Goal: Transaction & Acquisition: Purchase product/service

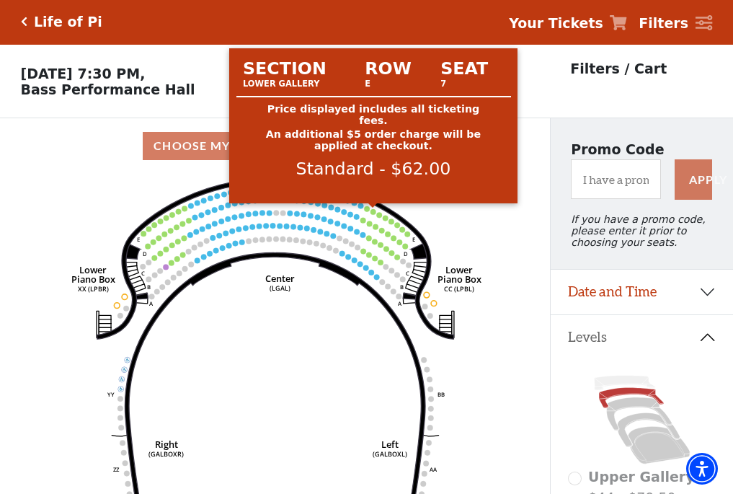
scroll to position [67, 0]
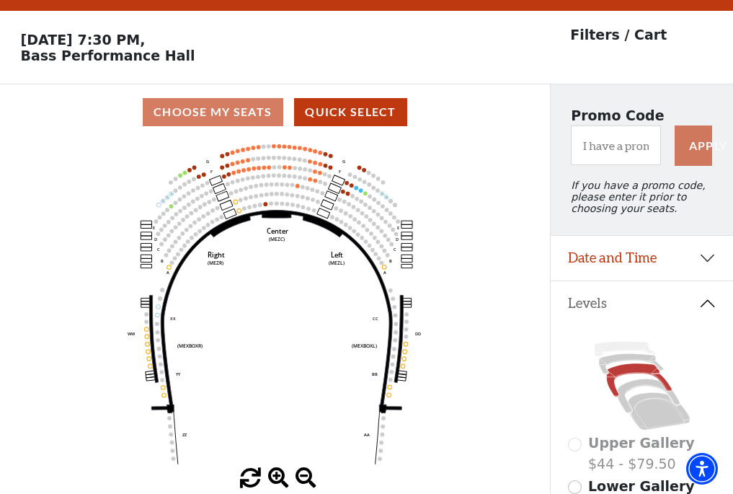
scroll to position [67, 0]
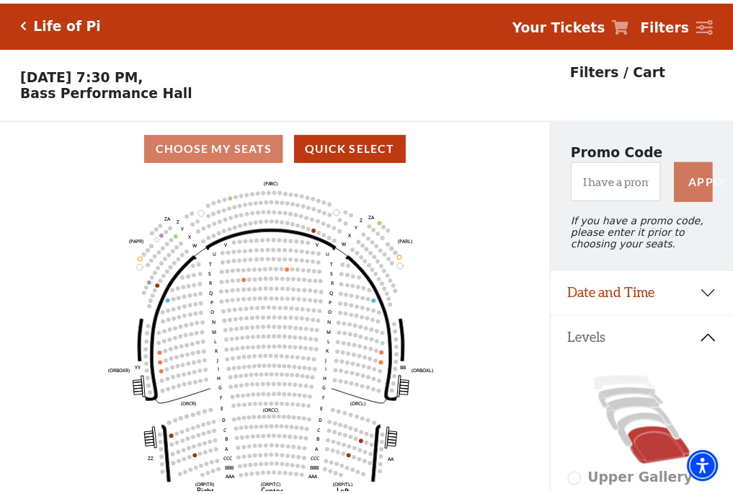
scroll to position [67, 0]
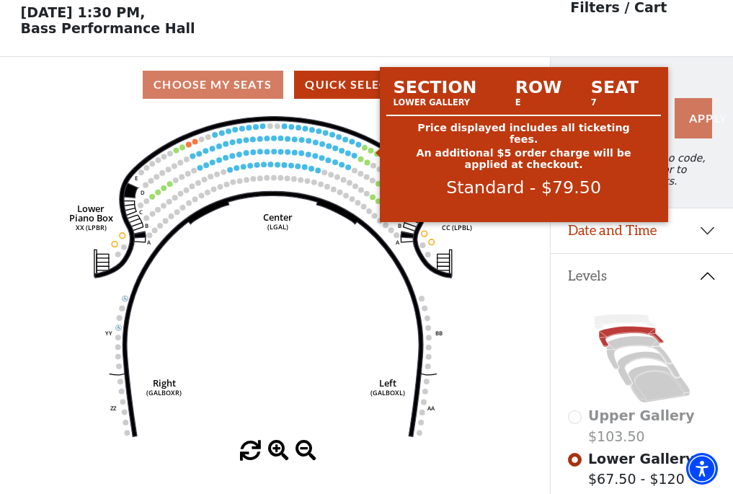
scroll to position [67, 0]
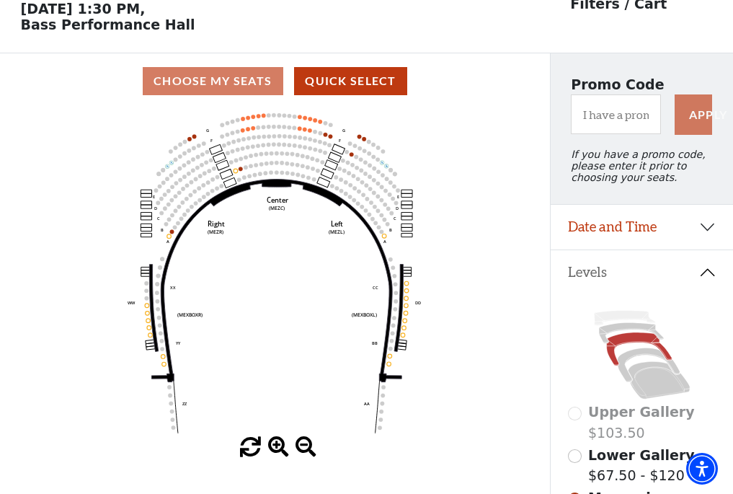
scroll to position [67, 0]
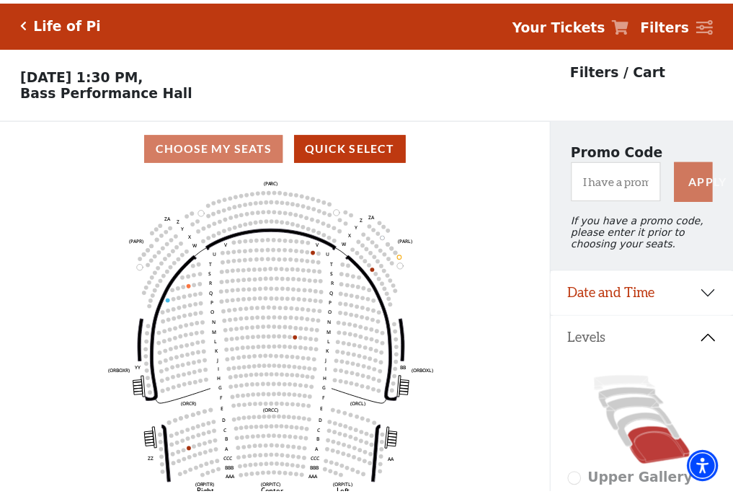
scroll to position [67, 0]
